Goal: Task Accomplishment & Management: Manage account settings

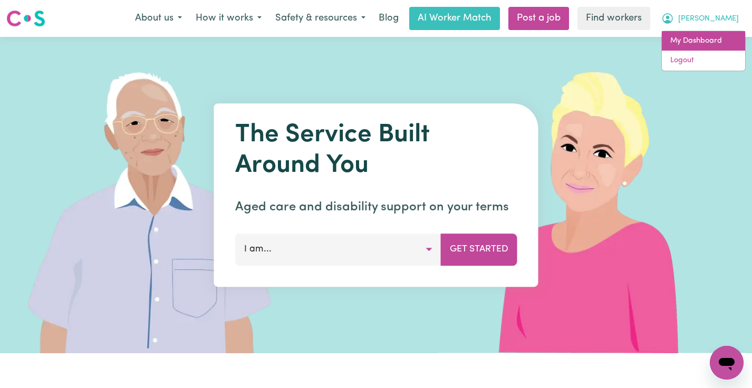
click at [704, 34] on link "My Dashboard" at bounding box center [703, 41] width 83 height 20
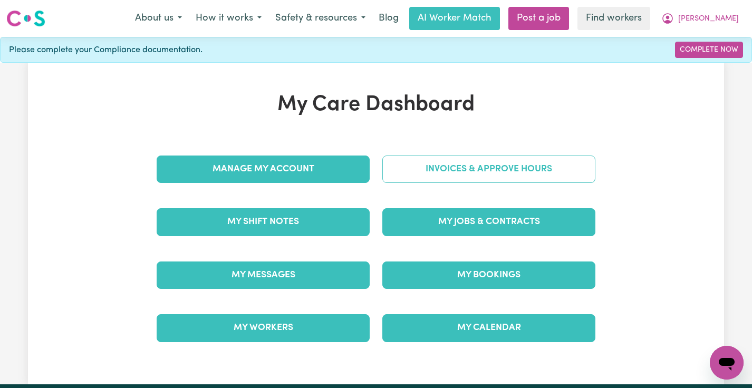
click at [507, 173] on link "Invoices & Approve Hours" at bounding box center [488, 169] width 213 height 27
click at [454, 169] on link "Invoices & Approve Hours" at bounding box center [488, 169] width 213 height 27
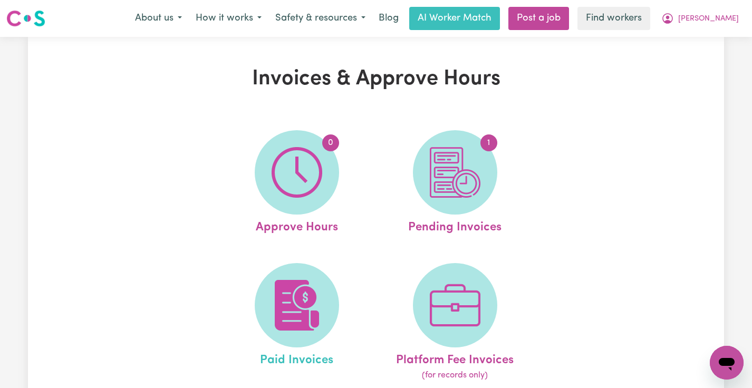
click at [331, 278] on link "Paid Invoices" at bounding box center [297, 322] width 152 height 119
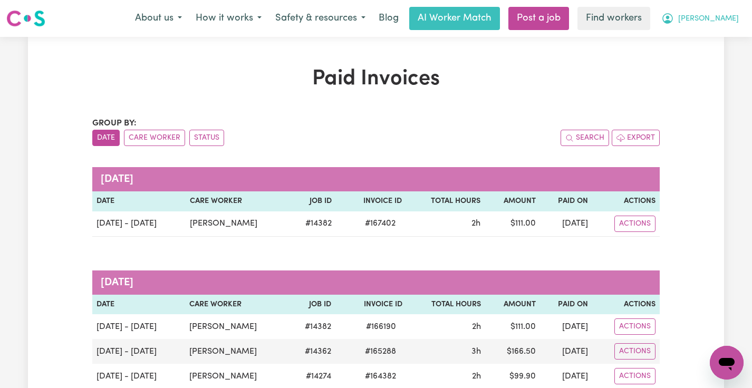
click at [709, 24] on button "[PERSON_NAME]" at bounding box center [700, 18] width 91 height 22
click at [700, 67] on link "Logout" at bounding box center [703, 61] width 83 height 20
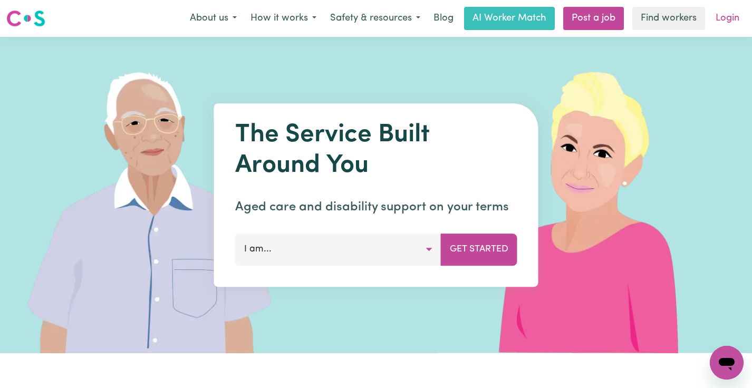
click at [728, 20] on link "Login" at bounding box center [728, 18] width 36 height 23
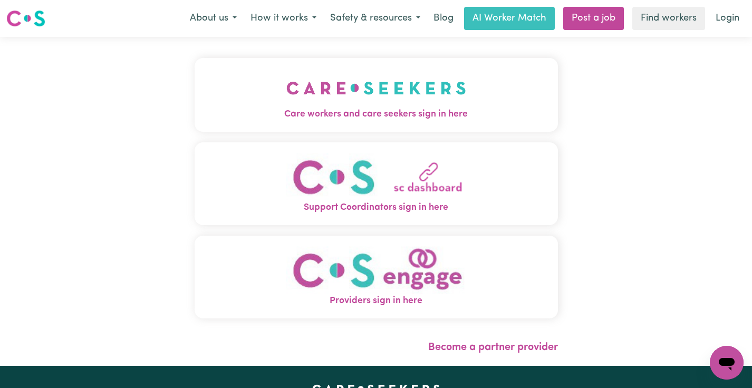
click at [286, 73] on img "Care workers and care seekers sign in here" at bounding box center [376, 88] width 180 height 39
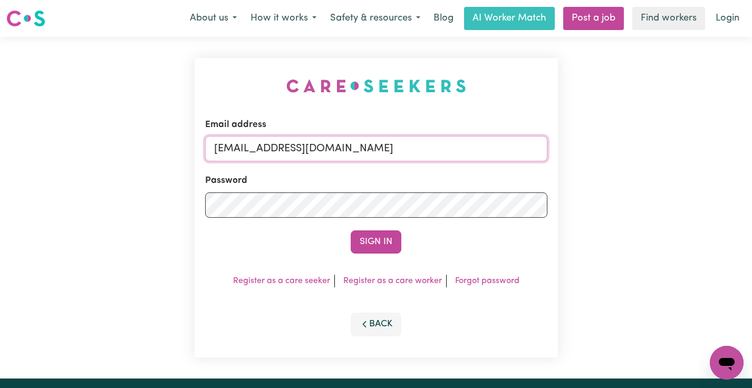
drag, startPoint x: 509, startPoint y: 151, endPoint x: 266, endPoint y: 149, distance: 242.7
click at [266, 149] on input "[EMAIL_ADDRESS][DOMAIN_NAME]" at bounding box center [376, 148] width 342 height 25
paste input "MeleAfungiaTogetherWeCan"
type input "[EMAIL_ADDRESS][DOMAIN_NAME]"
click at [351, 231] on button "Sign In" at bounding box center [376, 242] width 51 height 23
